Goal: Transaction & Acquisition: Download file/media

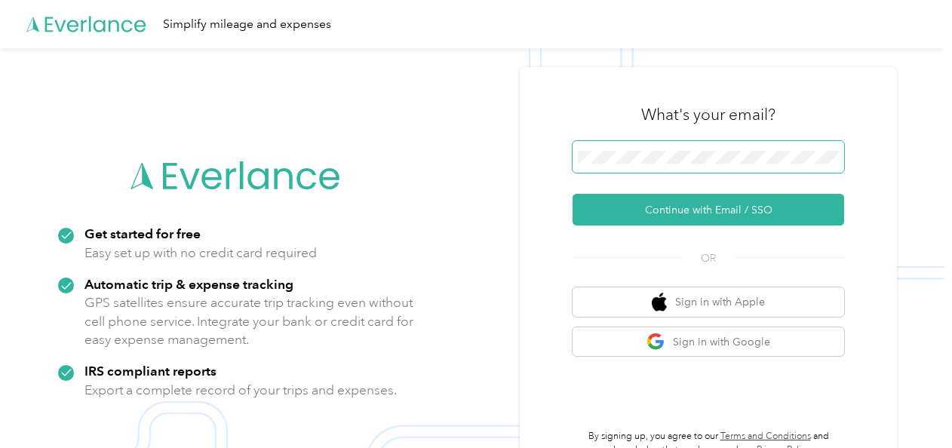
click at [653, 161] on span at bounding box center [709, 157] width 272 height 32
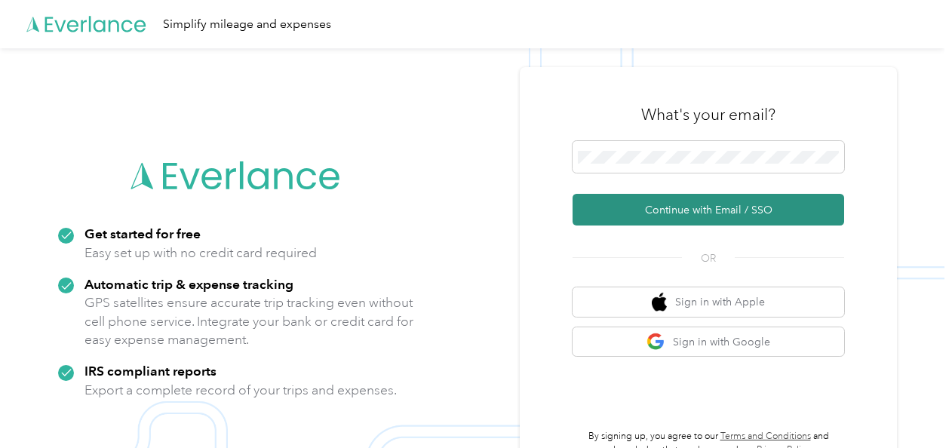
click at [644, 212] on button "Continue with Email / SSO" at bounding box center [709, 210] width 272 height 32
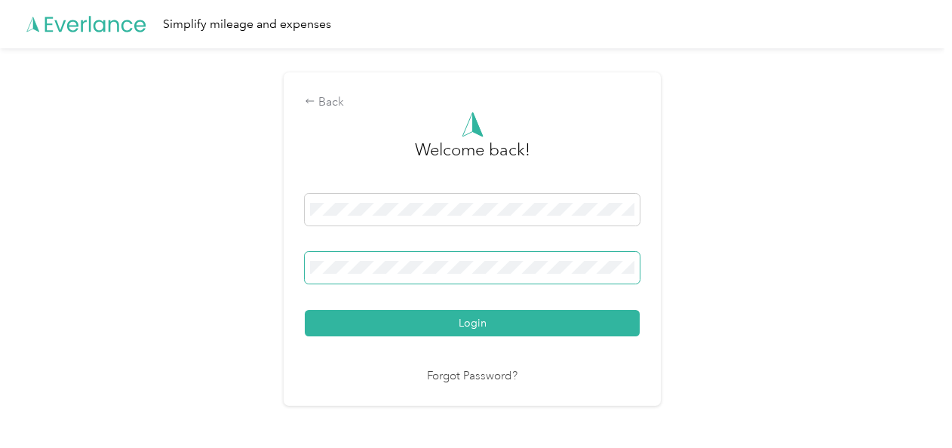
click at [305, 310] on button "Login" at bounding box center [472, 323] width 335 height 26
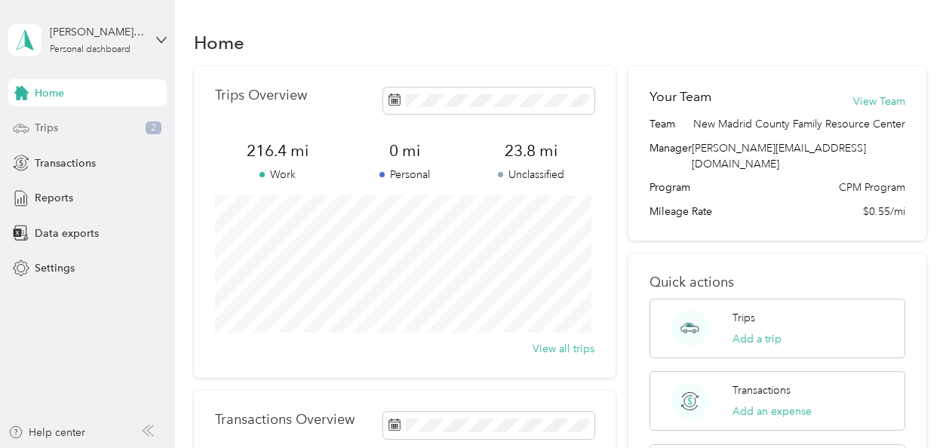
click at [66, 128] on div "Trips 2" at bounding box center [87, 128] width 158 height 27
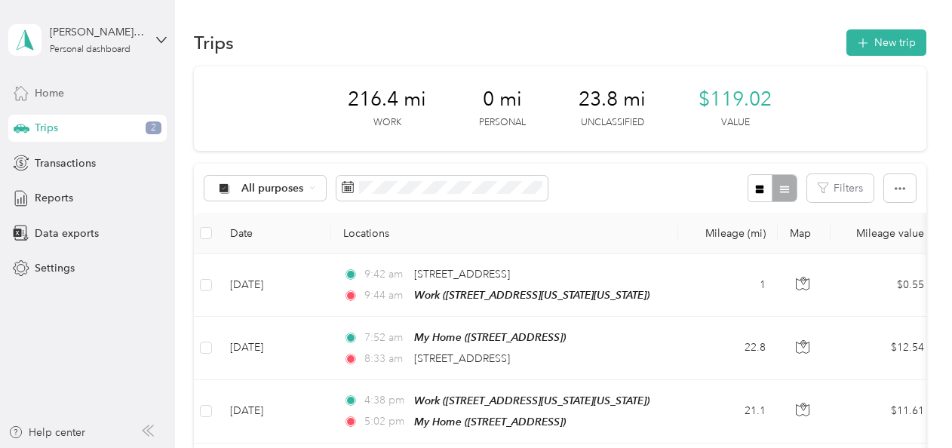
click at [33, 91] on div "Home" at bounding box center [87, 92] width 158 height 27
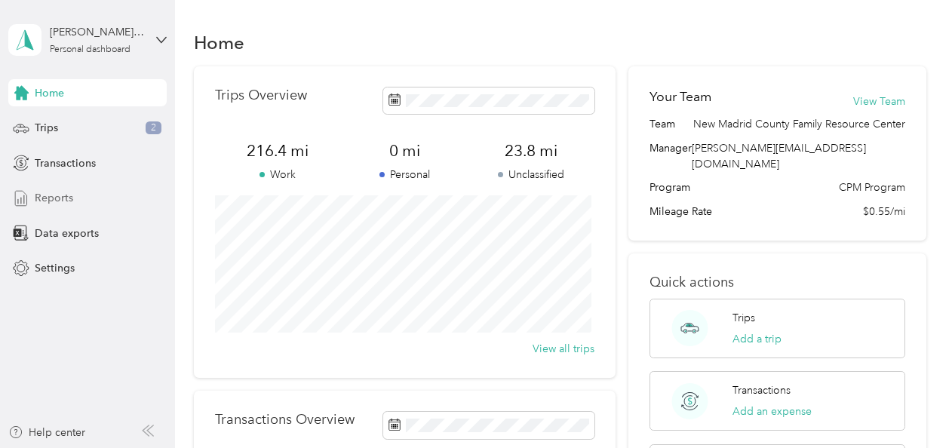
click at [60, 197] on span "Reports" at bounding box center [54, 198] width 38 height 16
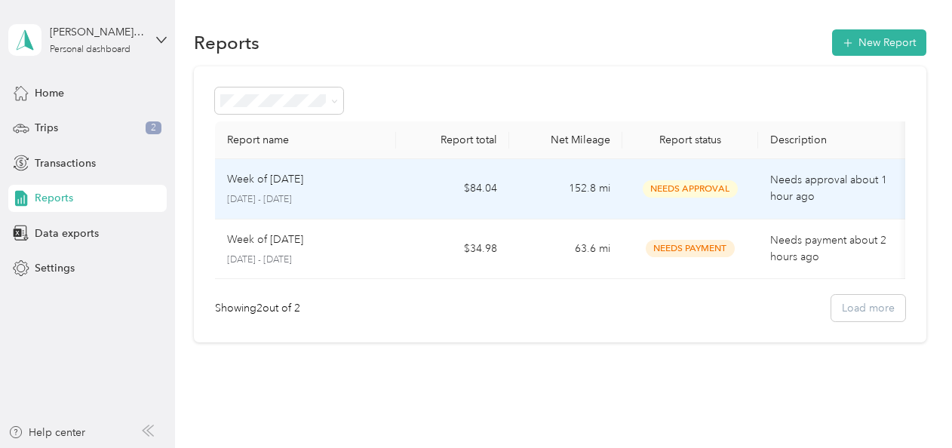
click at [601, 196] on td "152.8 mi" at bounding box center [565, 189] width 113 height 60
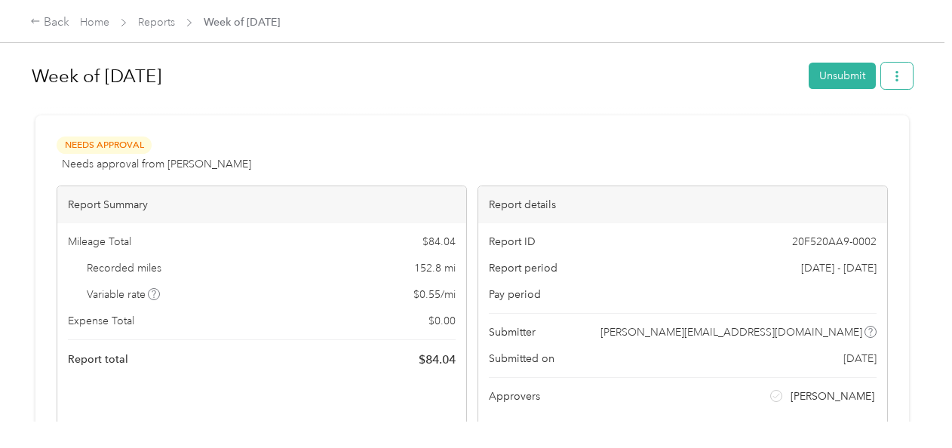
click at [896, 81] on icon "button" at bounding box center [897, 76] width 3 height 11
click at [841, 136] on span "Download" at bounding box center [850, 131] width 50 height 16
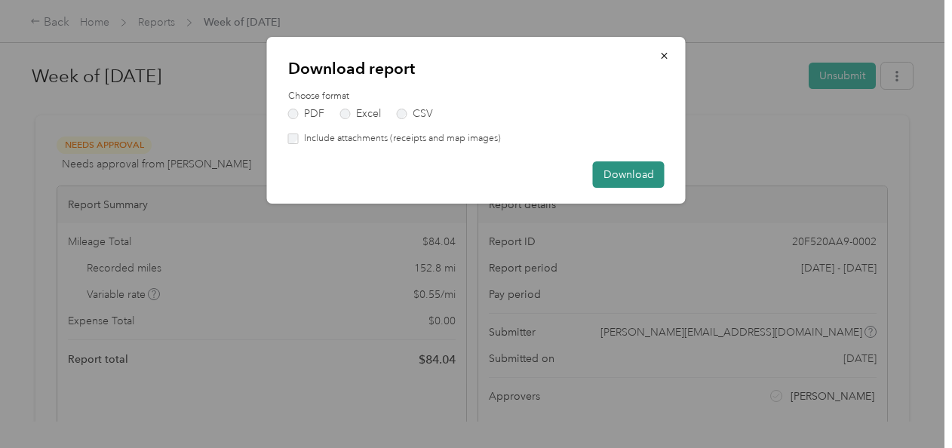
click at [617, 176] on button "Download" at bounding box center [629, 174] width 72 height 26
